Goal: Use online tool/utility: Use online tool/utility

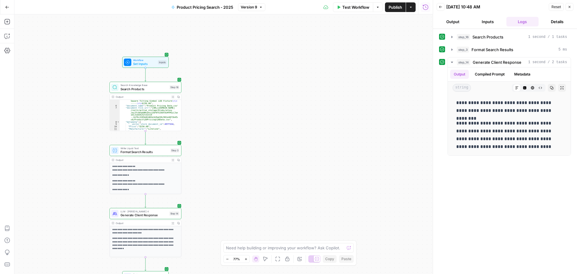
scroll to position [18, 0]
click at [172, 97] on icon "button" at bounding box center [173, 97] width 2 height 2
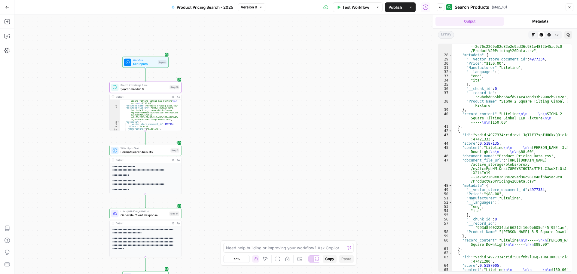
scroll to position [383, 0]
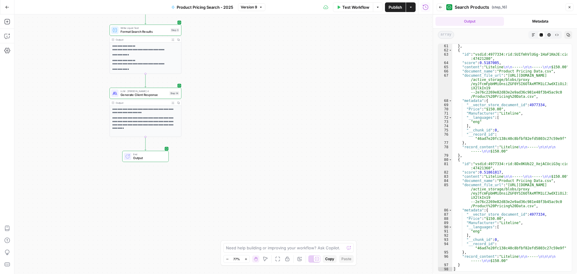
click at [317, 151] on div "**********" at bounding box center [223, 143] width 418 height 259
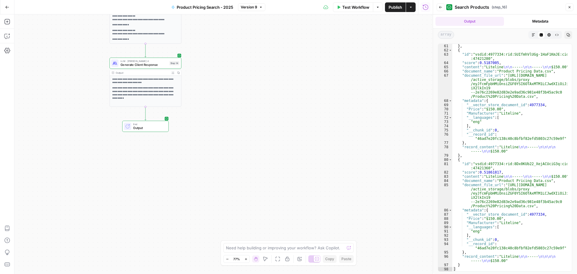
scroll to position [311, 0]
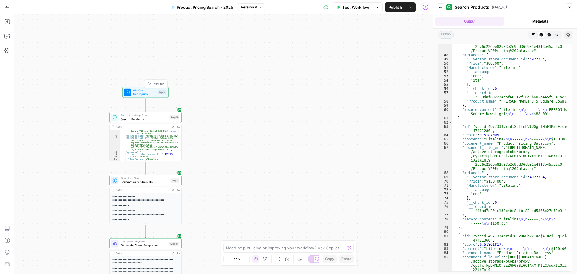
click at [139, 93] on span "Set Inputs" at bounding box center [144, 94] width 23 height 5
click at [155, 119] on span "Search Products" at bounding box center [144, 119] width 47 height 5
type textarea "Search Products"
type input "Pricing Data"
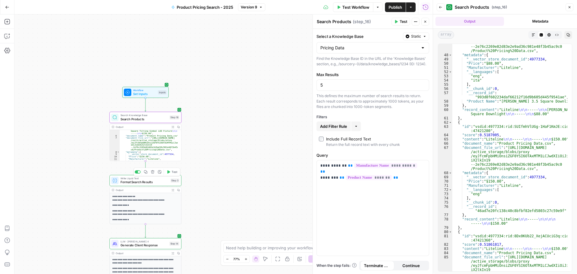
click at [155, 184] on span "Format Search Results" at bounding box center [145, 182] width 48 height 5
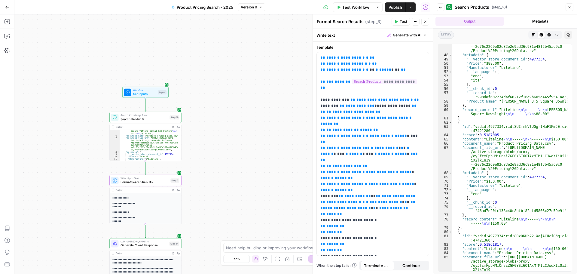
scroll to position [55, 0]
click at [153, 245] on span "Generate Client Response" at bounding box center [144, 245] width 47 height 5
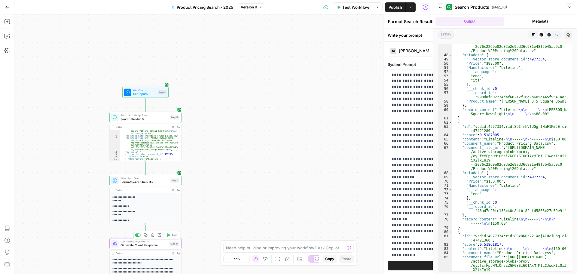
type textarea "Generate Client Response"
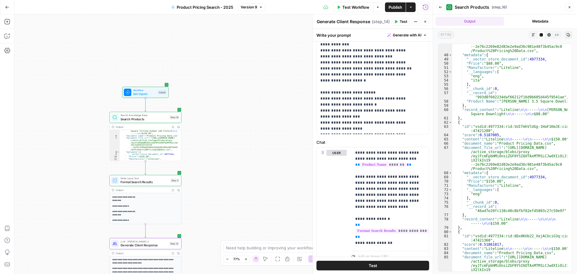
scroll to position [204, 0]
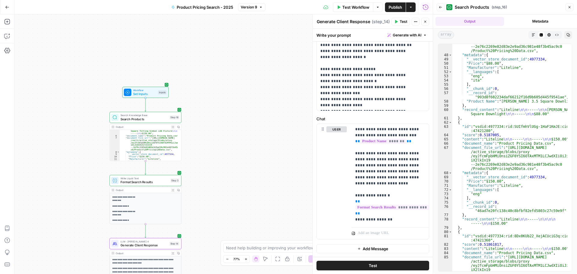
click at [223, 170] on div "**********" at bounding box center [223, 143] width 418 height 259
